Goal: Information Seeking & Learning: Learn about a topic

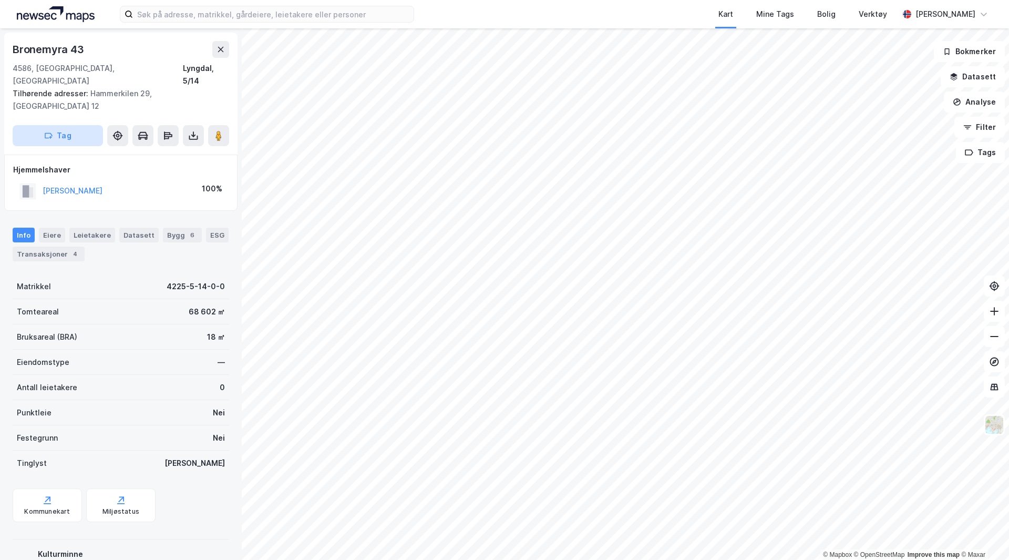
scroll to position [2, 0]
click at [937, 559] on html "Kart Mine Tags Bolig Verktøy [PERSON_NAME] © Mapbox © OpenStreetMap Improve thi…" at bounding box center [504, 280] width 1009 height 560
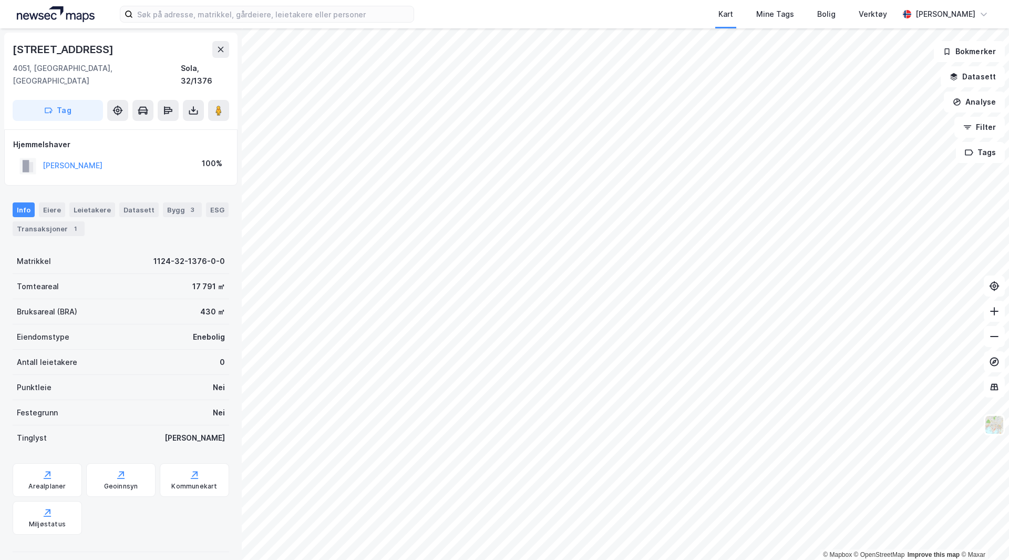
scroll to position [2, 0]
